Goal: Task Accomplishment & Management: Manage account settings

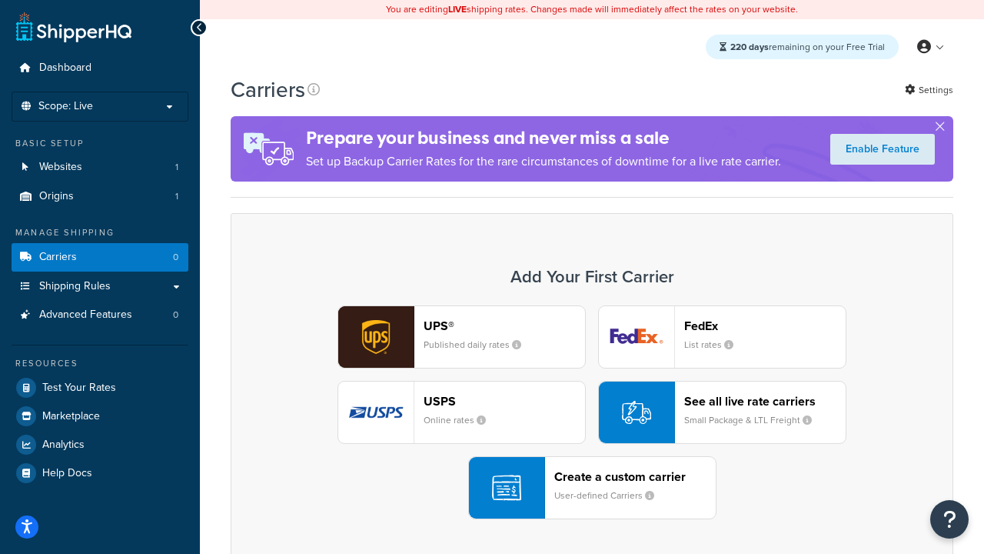
click at [592, 412] on div "UPS® Published daily rates FedEx List rates USPS Online rates See all live rate…" at bounding box center [592, 412] width 690 height 214
click at [765, 325] on header "FedEx" at bounding box center [764, 325] width 161 height 15
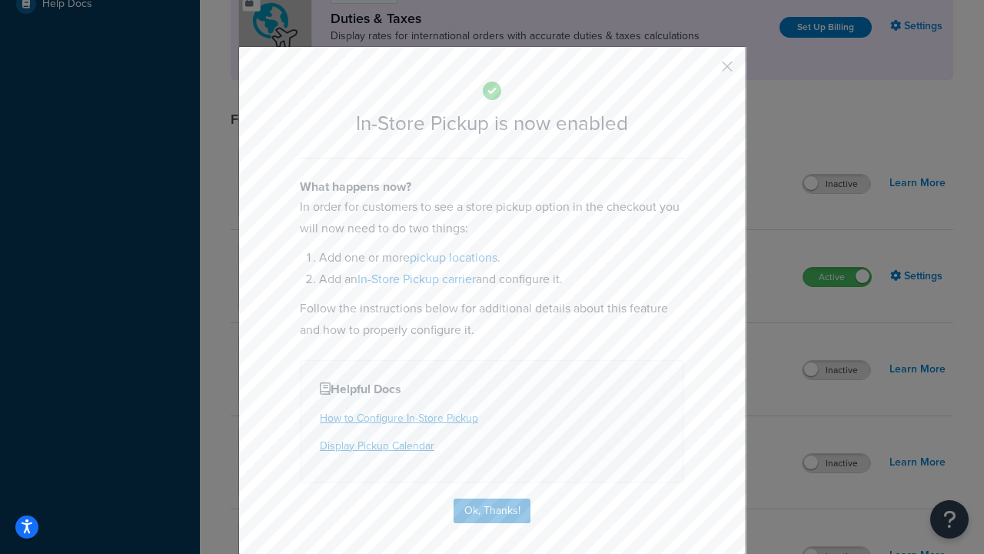
click at [704, 71] on button "button" at bounding box center [705, 72] width 4 height 4
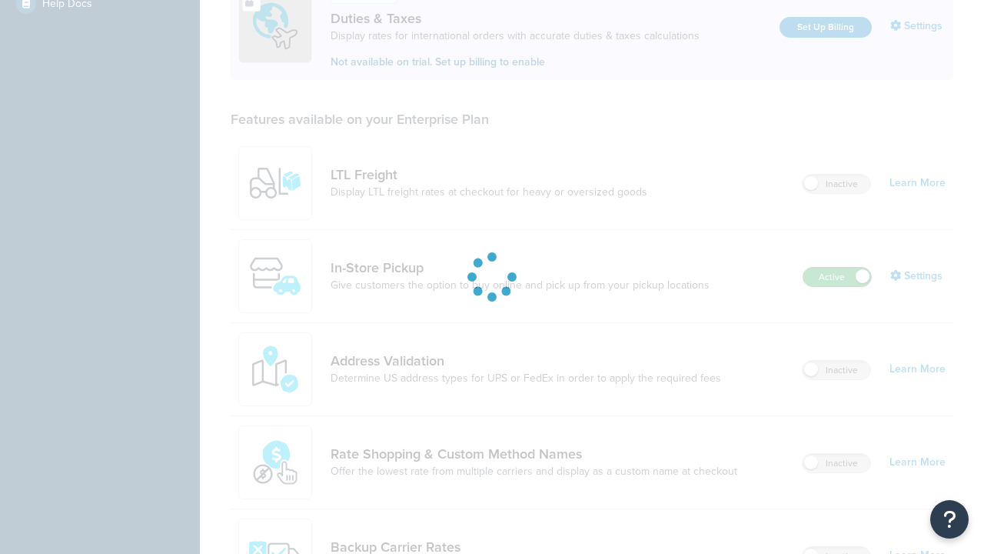
click at [837, 268] on label "Active" at bounding box center [837, 277] width 68 height 18
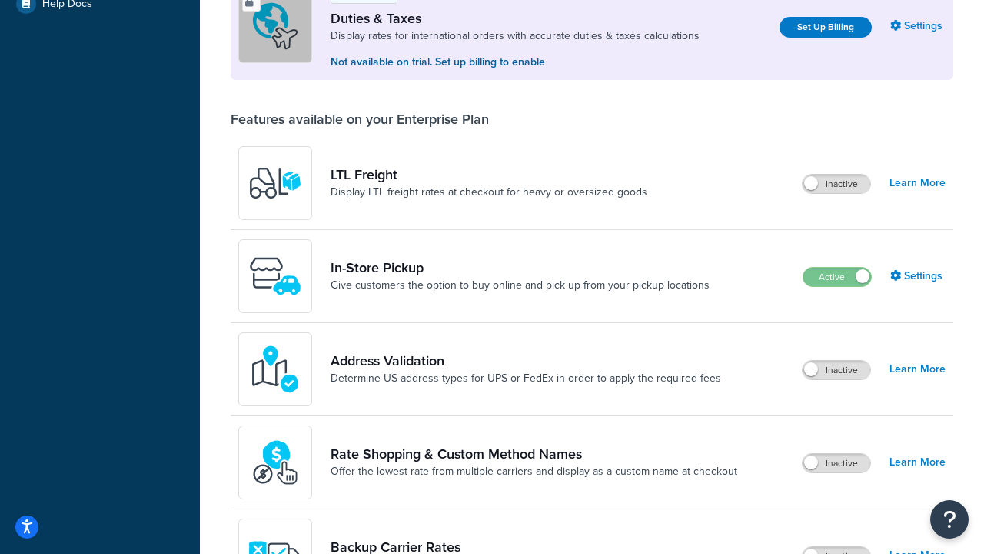
scroll to position [766, 0]
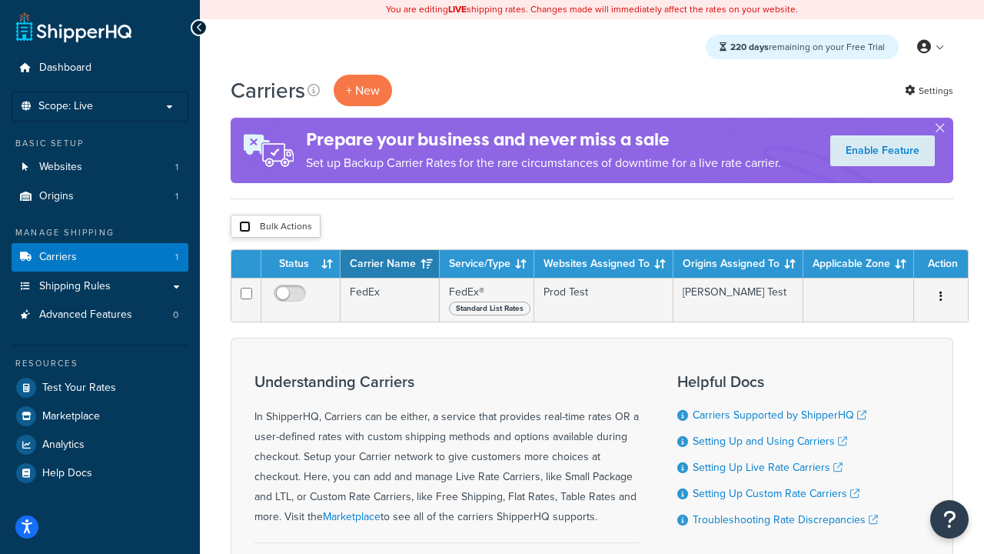
click at [244, 227] on input "checkbox" at bounding box center [245, 227] width 12 height 12
checkbox input "true"
click at [0, 0] on button "Delete" at bounding box center [0, 0] width 0 height 0
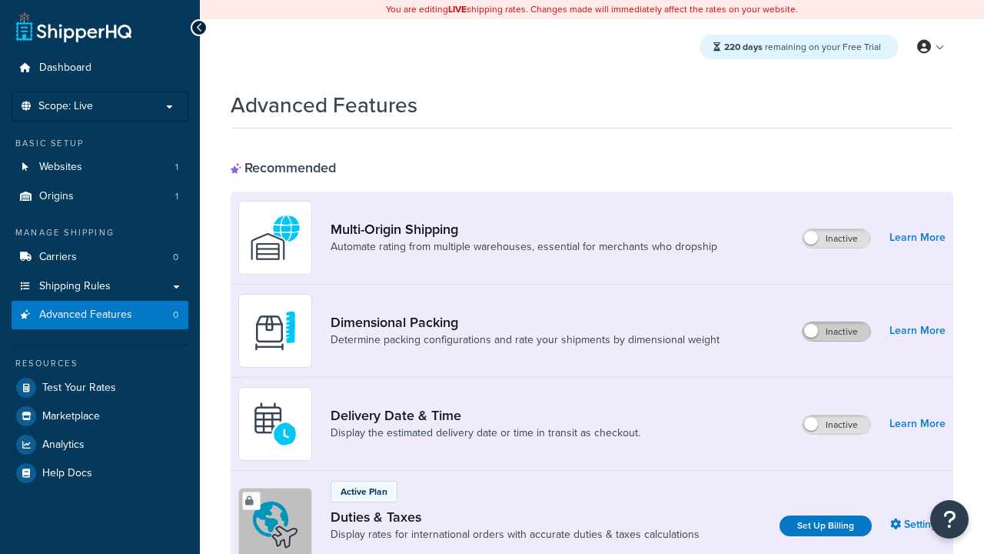
click at [836, 331] on label "Inactive" at bounding box center [837, 331] width 68 height 18
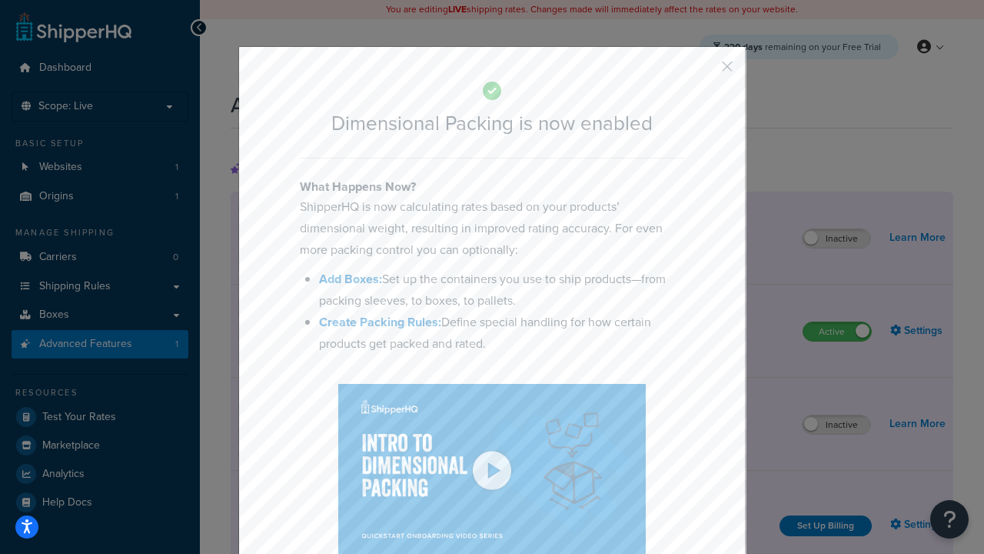
click at [704, 71] on button "button" at bounding box center [705, 72] width 4 height 4
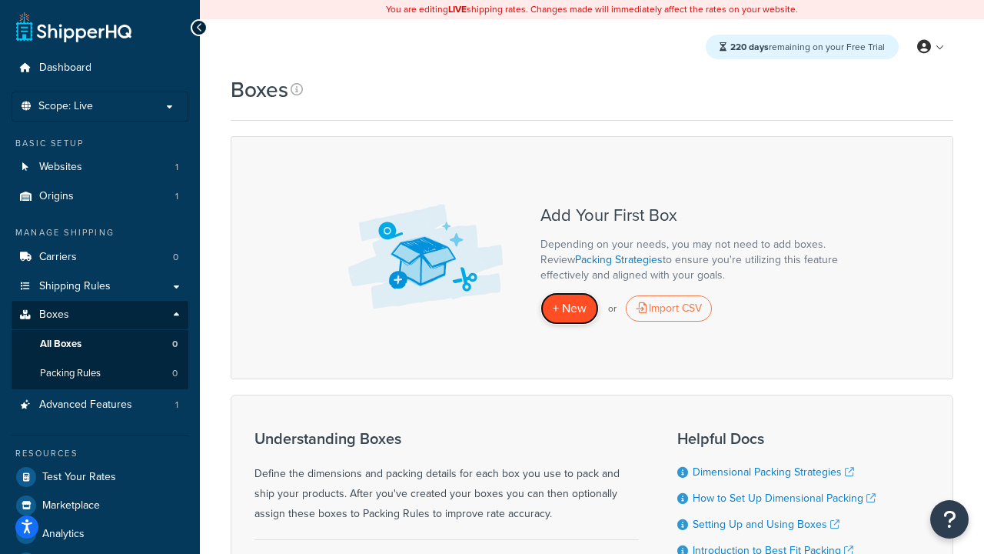
click at [570, 308] on span "+ New" at bounding box center [570, 308] width 34 height 18
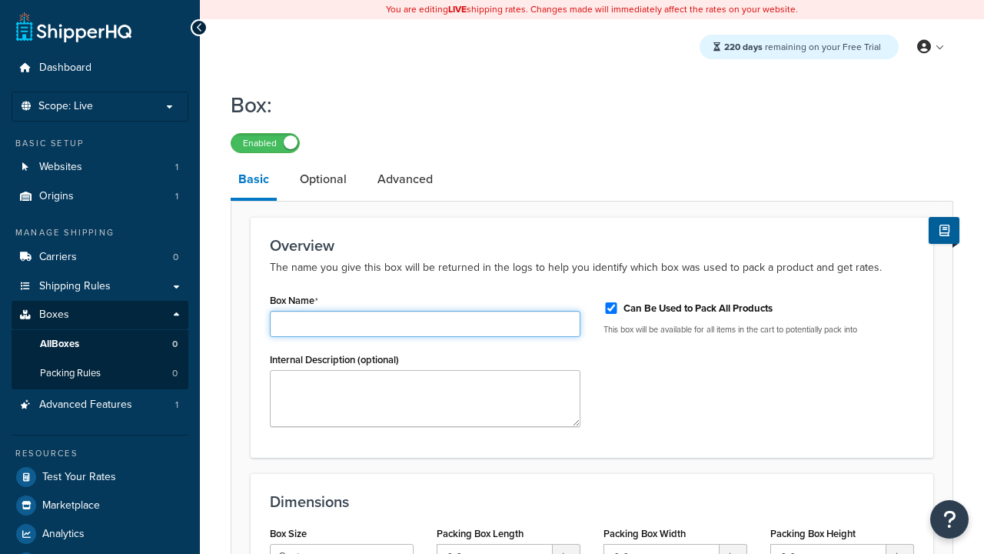
type input "Box1"
select select "usps_small"
type input "8.5"
type input "5"
type input "1.5"
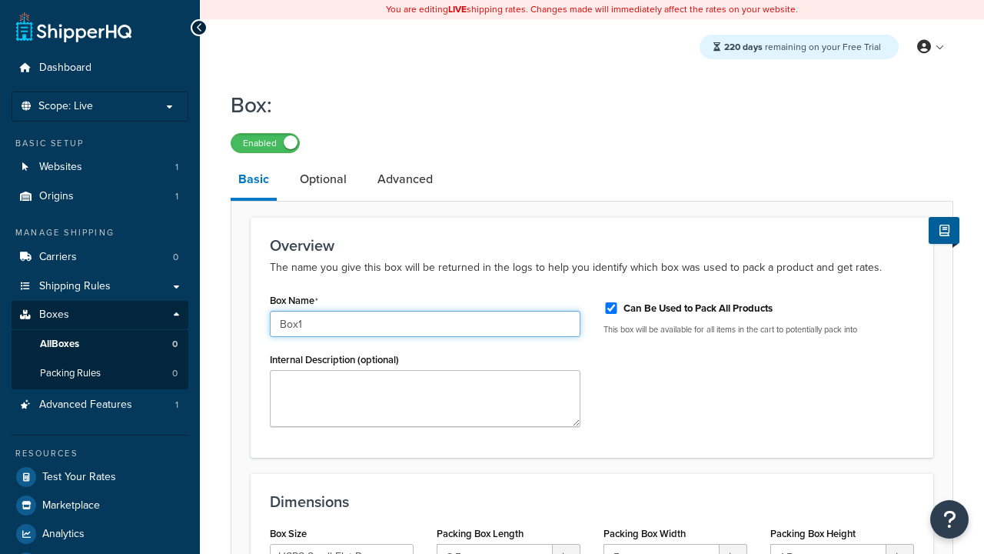
type input "Box1"
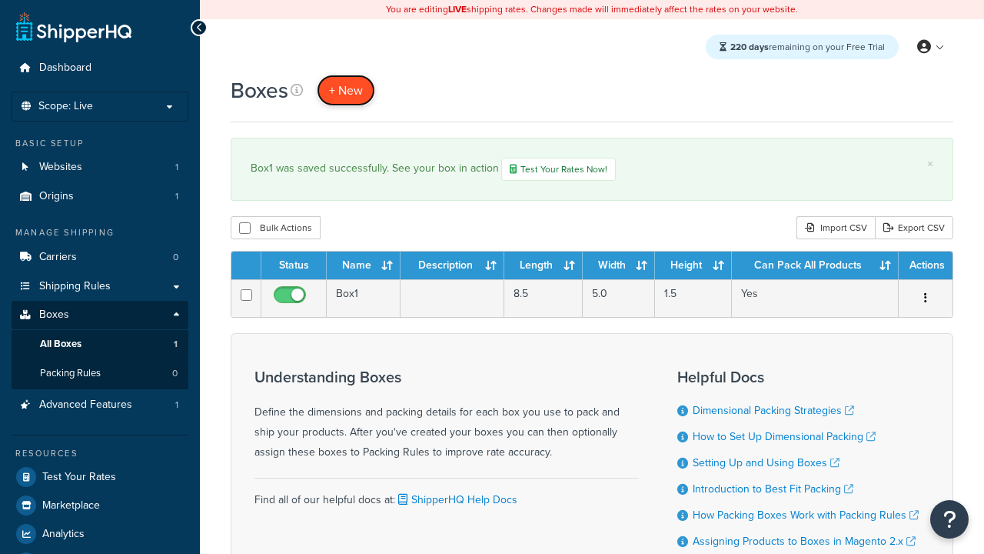
click at [346, 90] on span "+ New" at bounding box center [346, 90] width 34 height 18
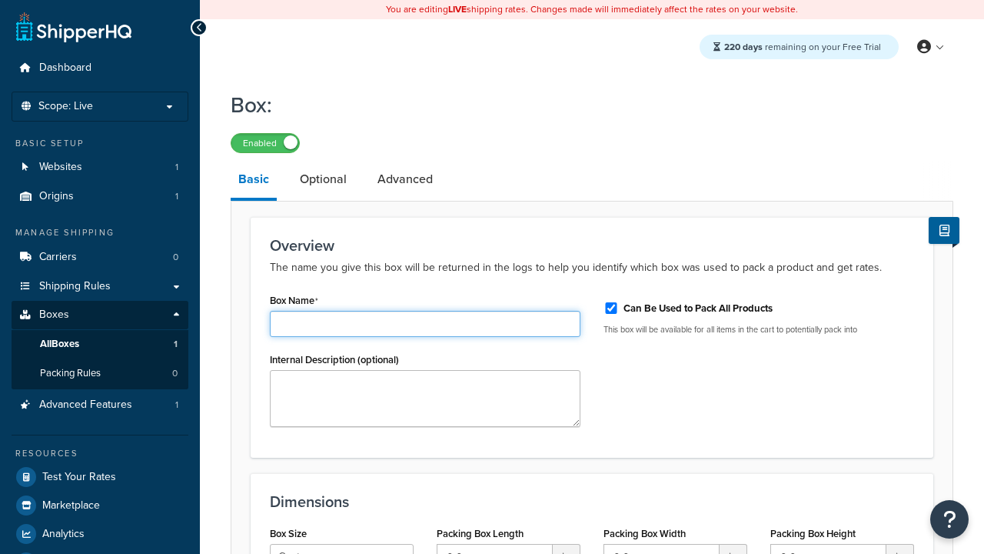
type input "Box2"
select select "usps_small"
type input "8.5"
type input "5"
type input "1.5"
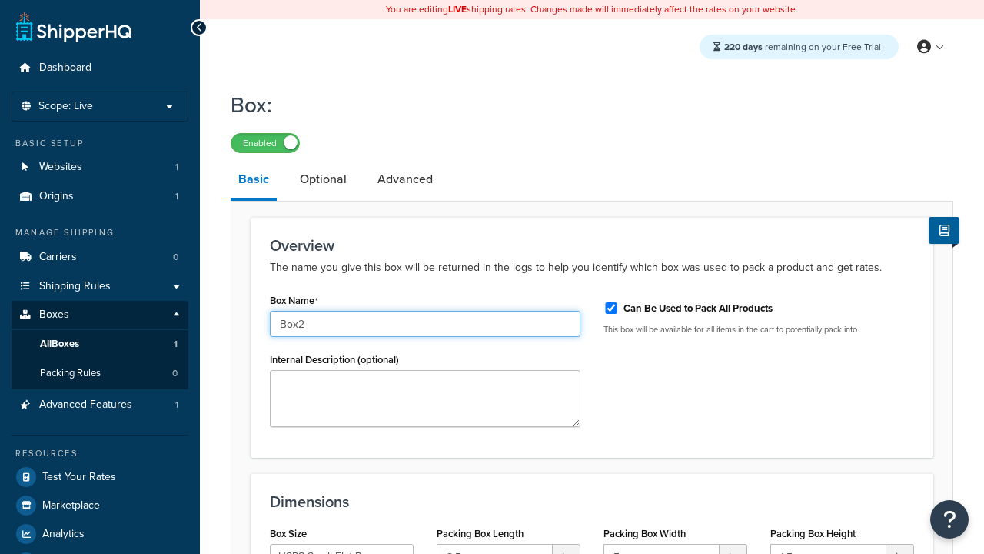
type input "Box2"
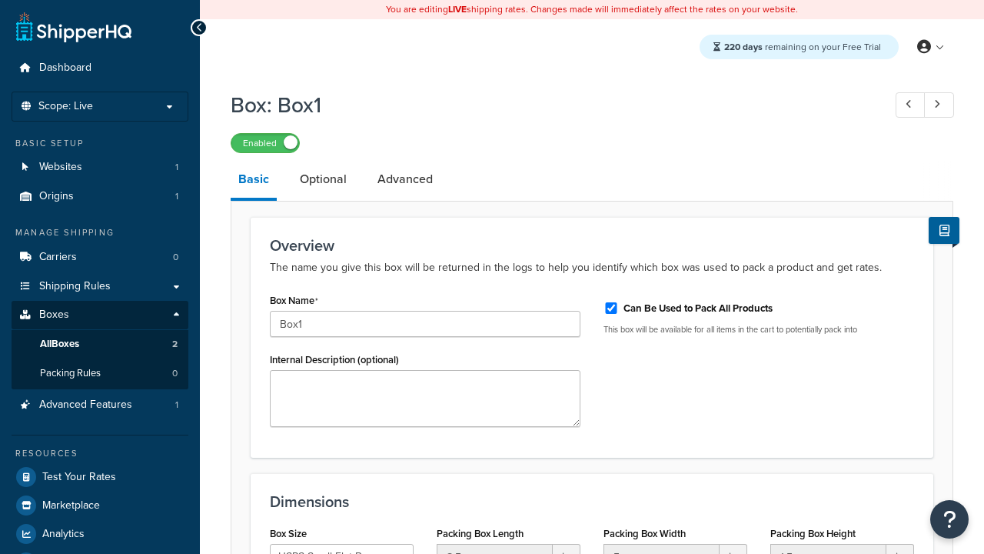
select select "usps_small"
type input "NewBox1"
select select "usps_small"
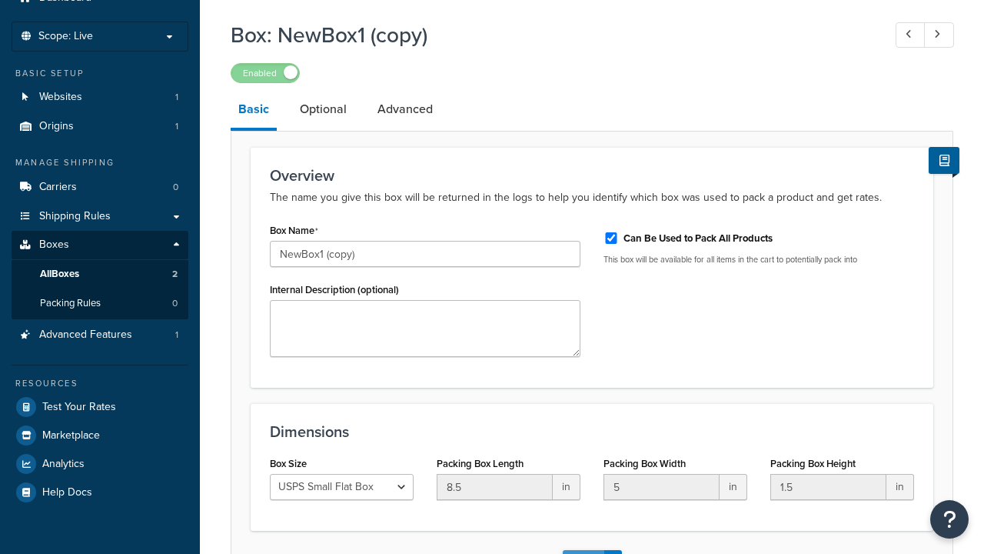
click at [583, 550] on button "Save" at bounding box center [584, 562] width 42 height 25
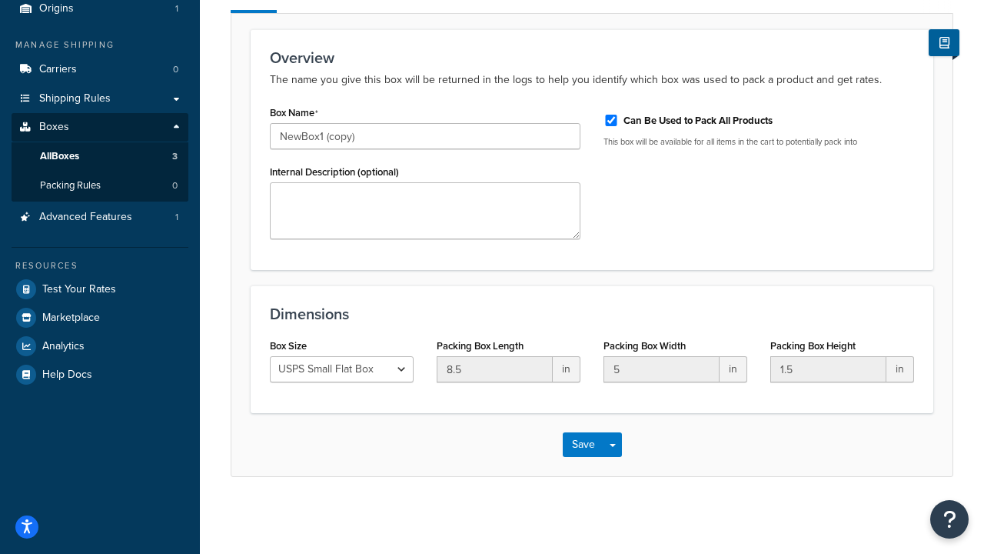
scroll to position [0, 0]
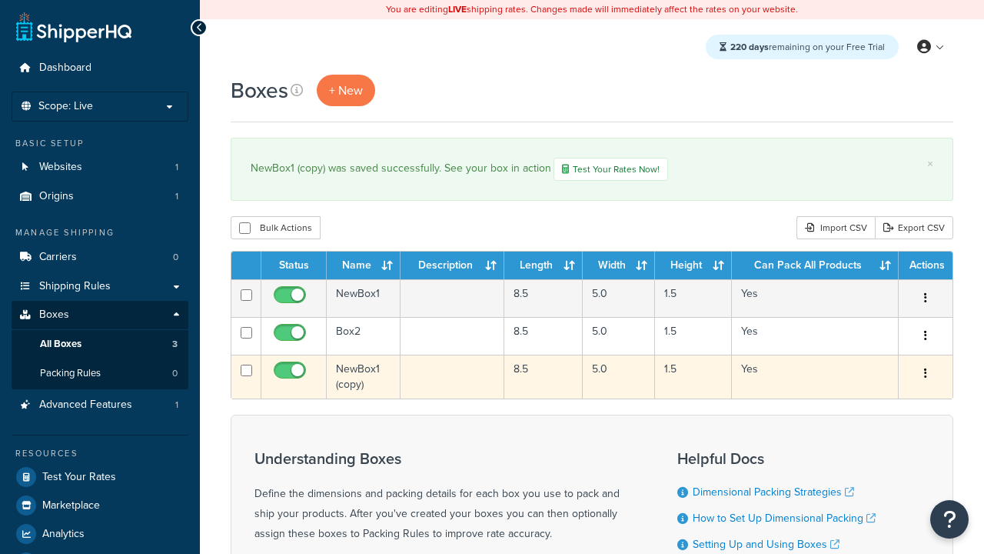
click at [925, 375] on icon "button" at bounding box center [925, 372] width 3 height 11
click at [0, 0] on link "Delete" at bounding box center [0, 0] width 0 height 0
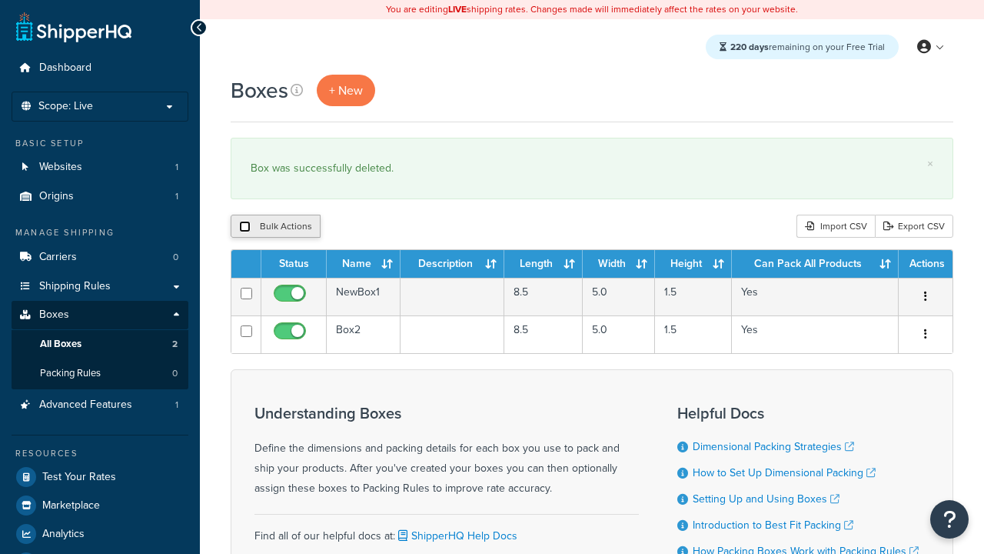
click at [244, 227] on input "checkbox" at bounding box center [245, 227] width 12 height 12
checkbox input "true"
click at [414, 227] on button "Delete" at bounding box center [410, 225] width 53 height 23
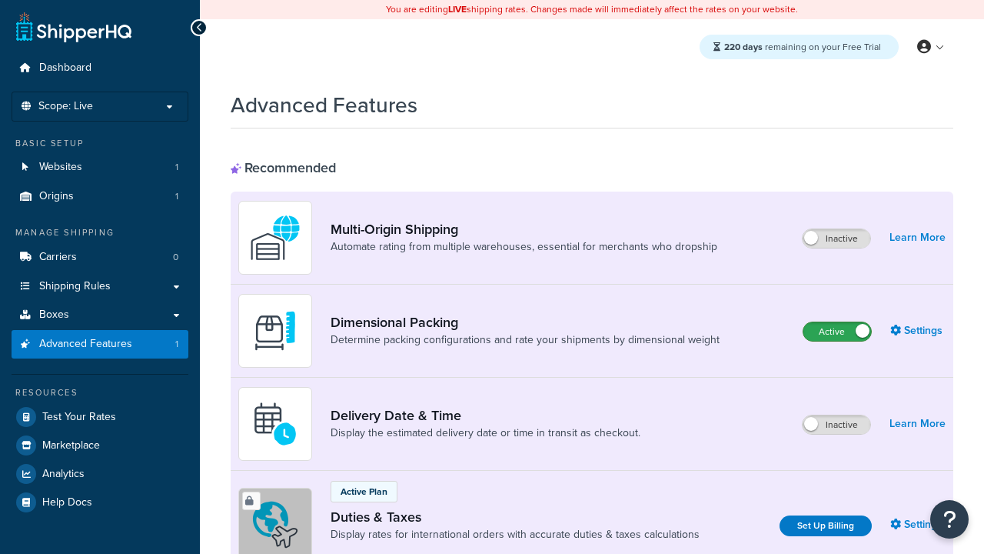
click at [837, 331] on label "Active" at bounding box center [837, 331] width 68 height 18
